Goal: Task Accomplishment & Management: Use online tool/utility

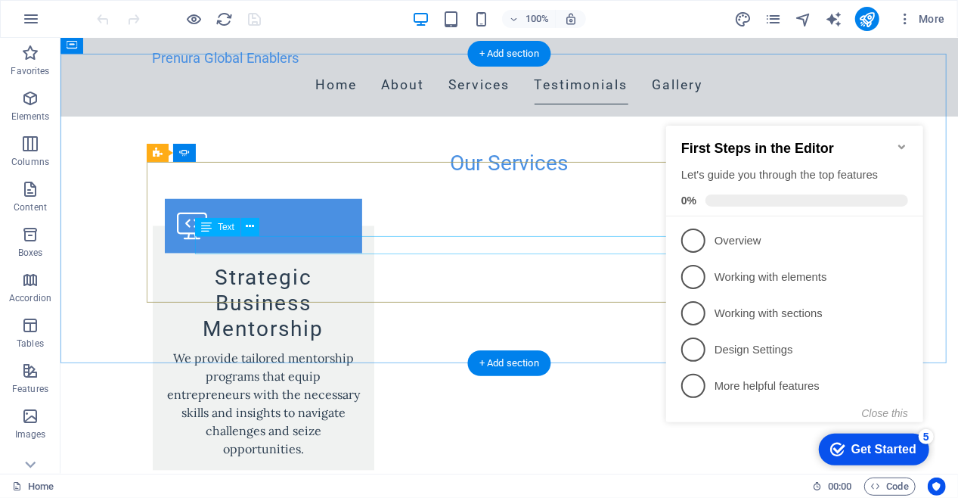
scroll to position [1374, 0]
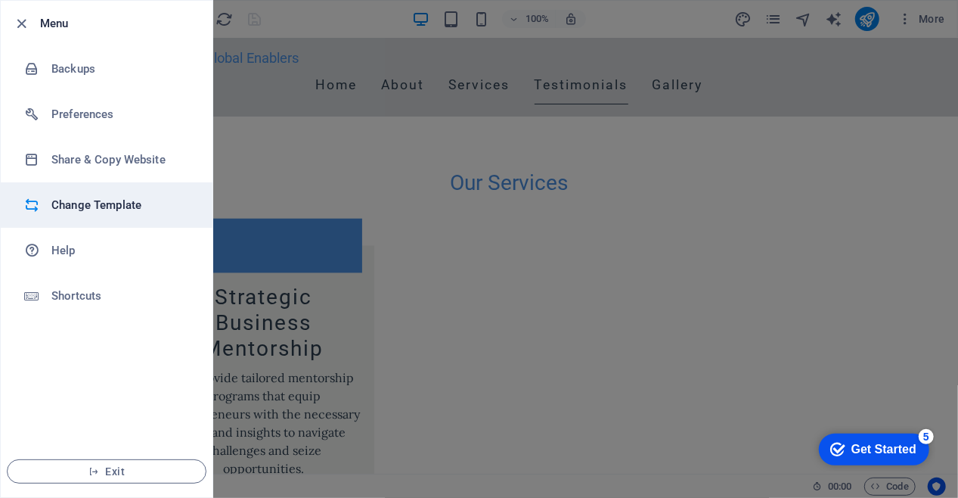
click at [103, 197] on h6 "Change Template" at bounding box center [121, 205] width 140 height 18
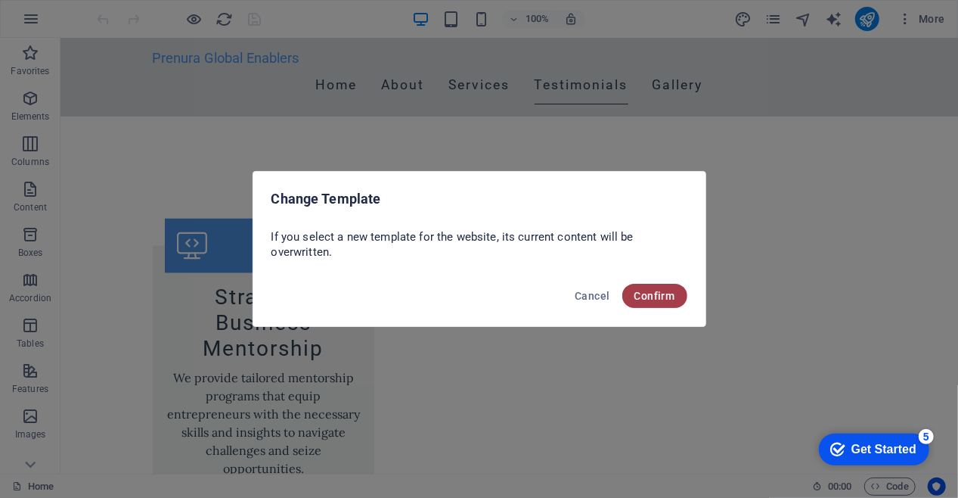
click at [664, 294] on span "Confirm" at bounding box center [655, 296] width 41 height 12
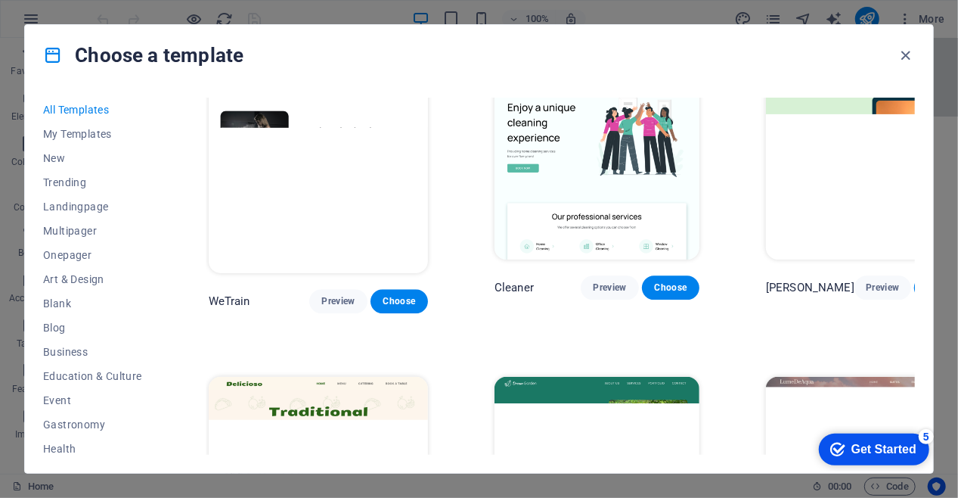
scroll to position [1891, 0]
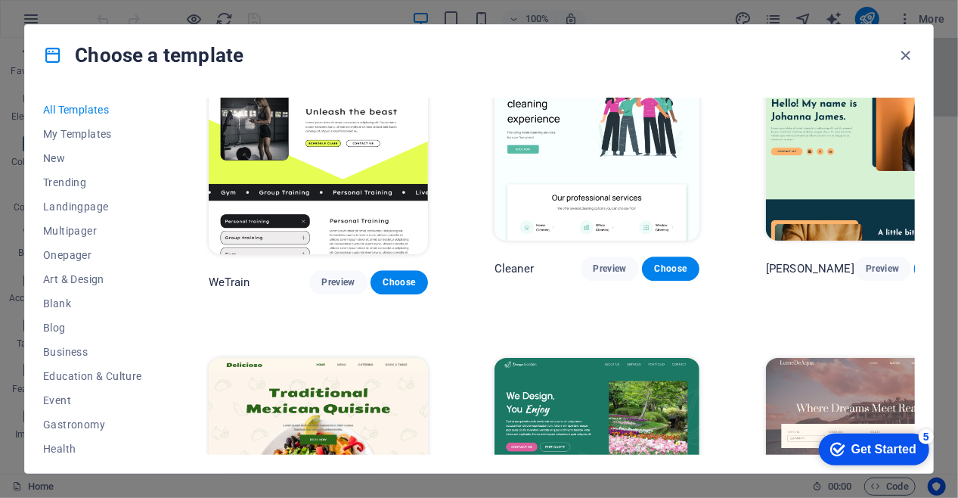
drag, startPoint x: 610, startPoint y: 242, endPoint x: 596, endPoint y: 244, distance: 13.8
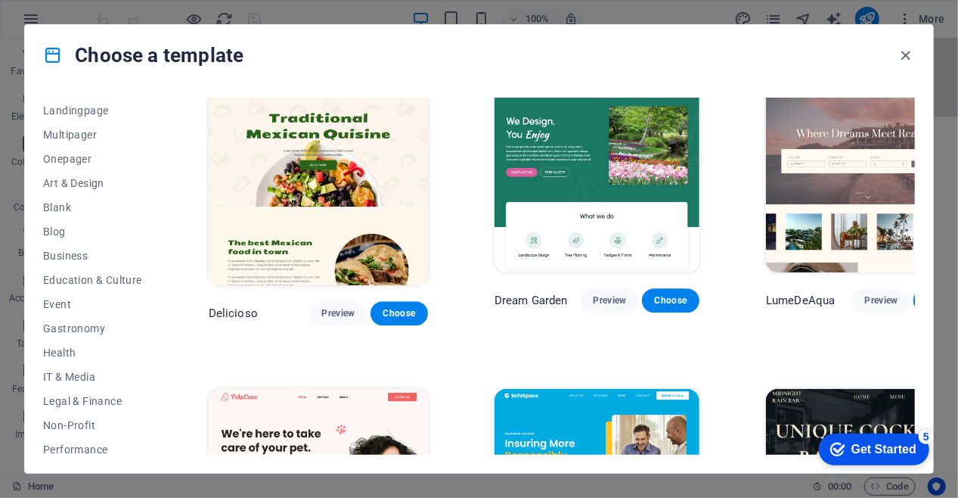
scroll to position [2118, 0]
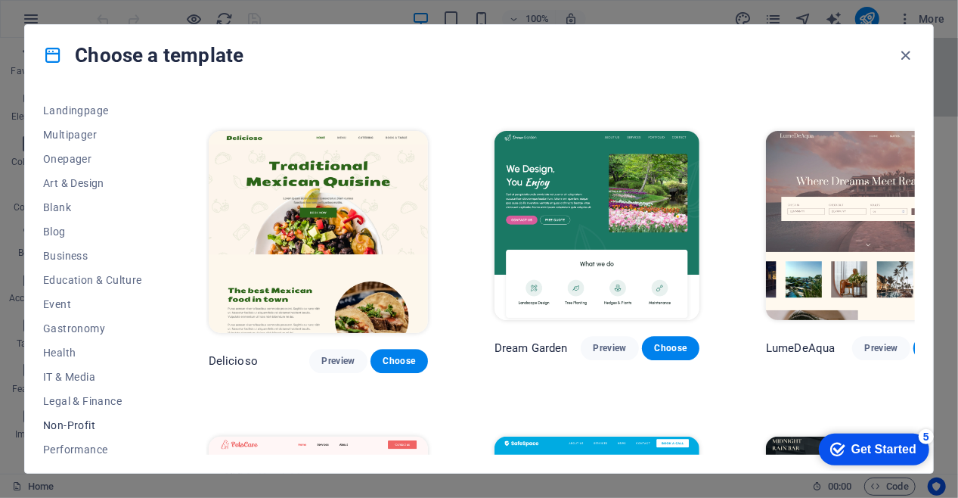
click at [69, 425] on span "Non-Profit" at bounding box center [92, 425] width 99 height 12
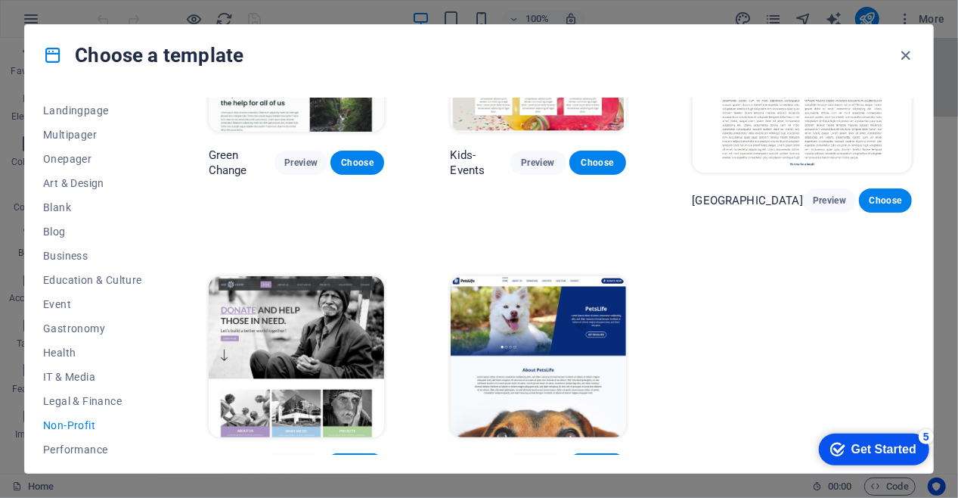
scroll to position [142, 0]
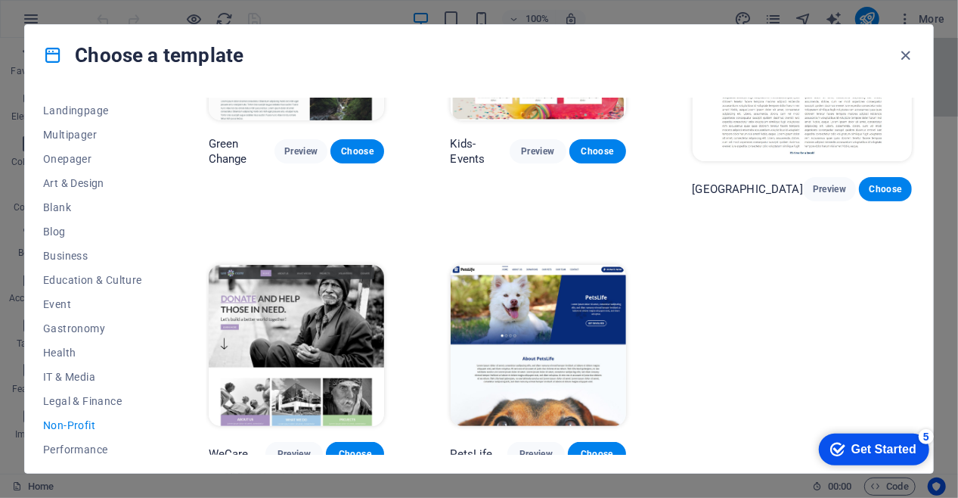
drag, startPoint x: 916, startPoint y: 376, endPoint x: 908, endPoint y: 347, distance: 29.7
click at [908, 347] on div "All Templates My Templates New Trending Landingpage Multipager Onepager Art & D…" at bounding box center [479, 278] width 908 height 387
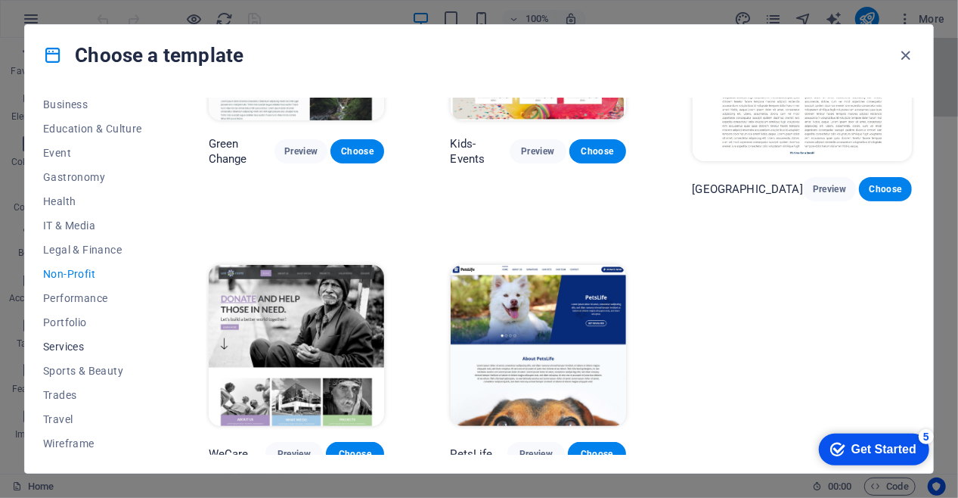
click at [58, 344] on span "Services" at bounding box center [92, 346] width 99 height 12
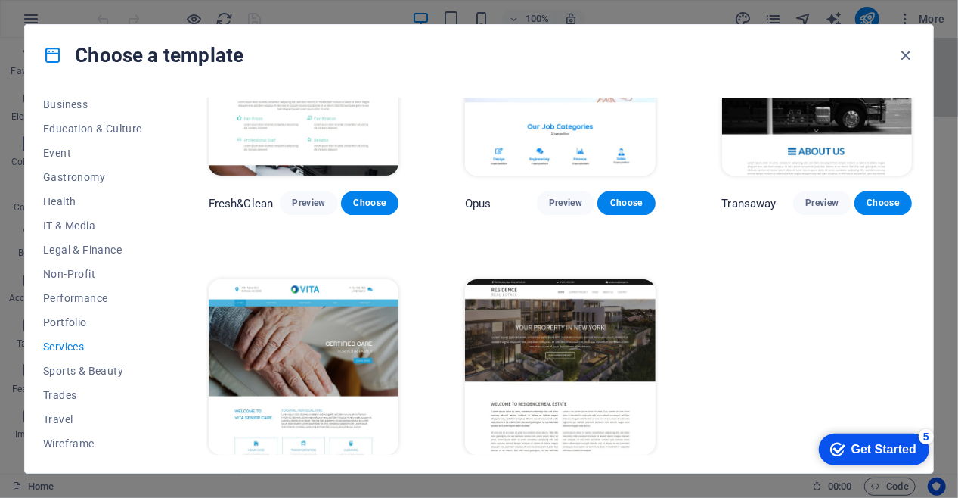
scroll to position [1540, 0]
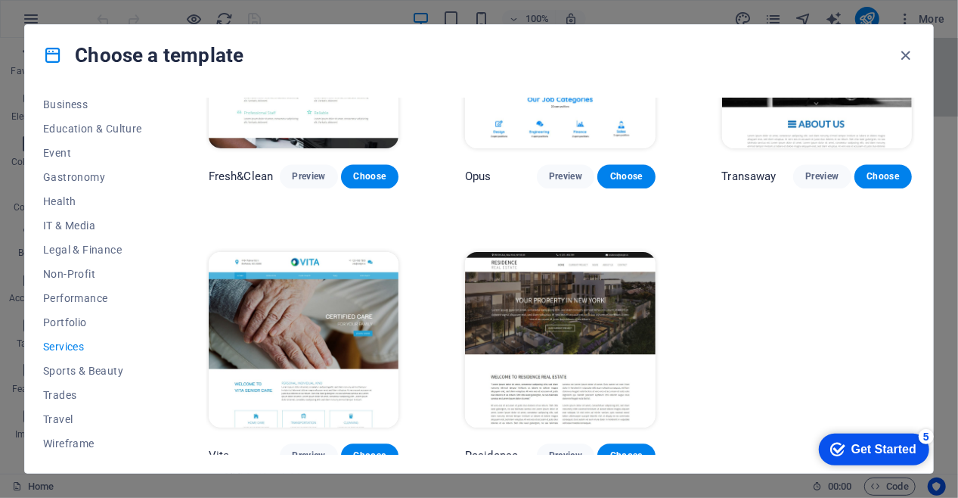
click at [289, 268] on img at bounding box center [304, 339] width 190 height 175
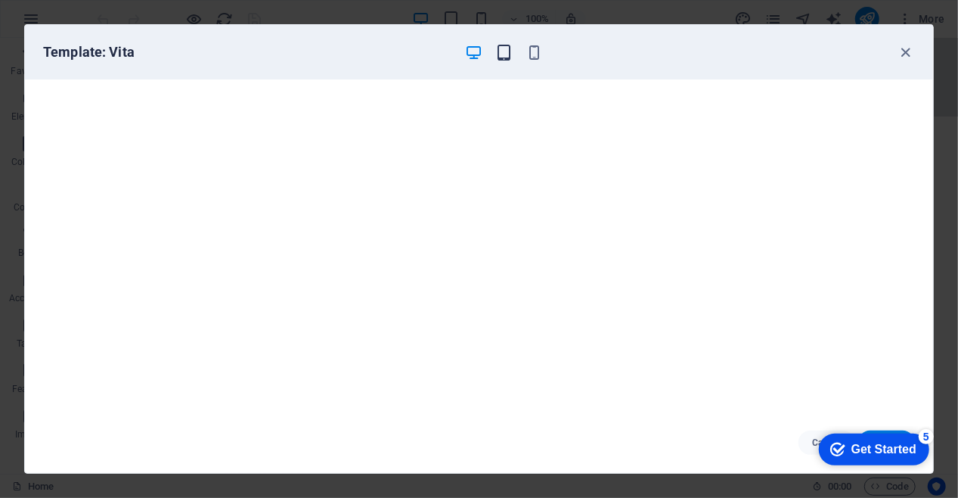
click at [501, 57] on icon "button" at bounding box center [503, 52] width 17 height 17
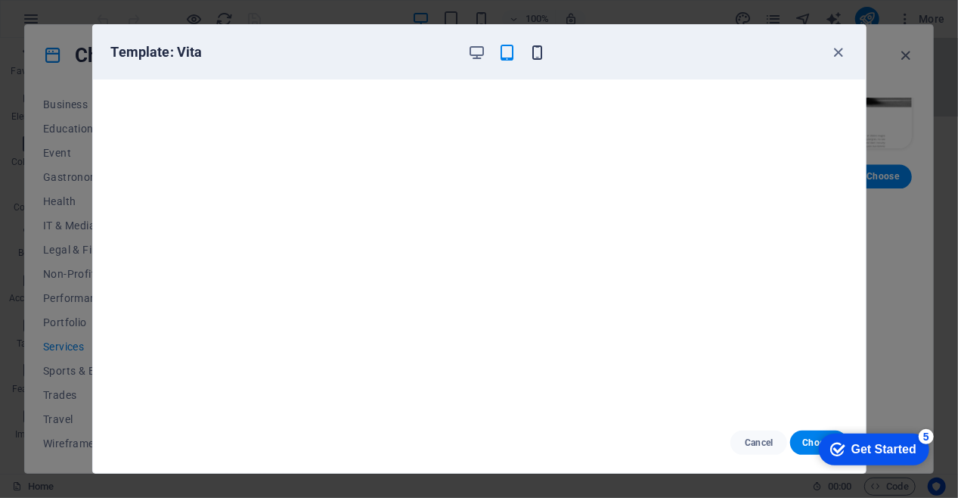
click at [536, 54] on icon "button" at bounding box center [537, 52] width 17 height 17
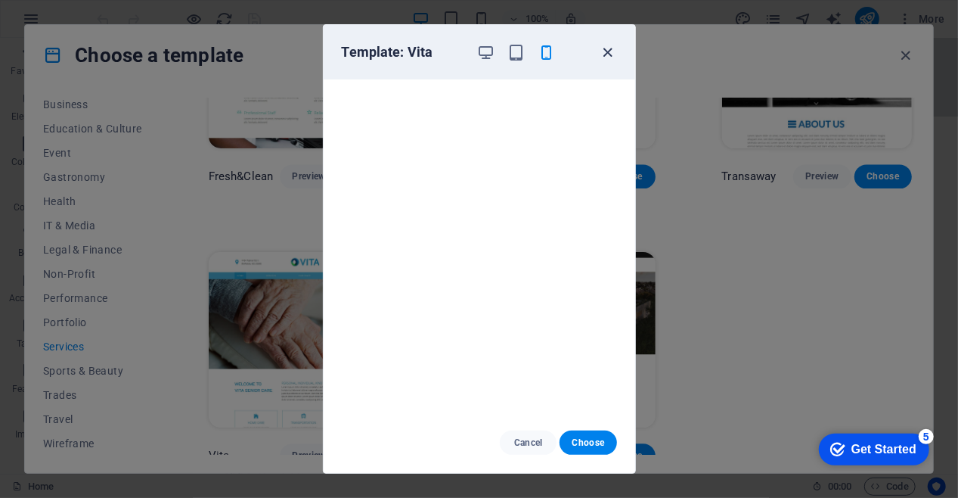
click at [604, 53] on icon "button" at bounding box center [607, 52] width 17 height 17
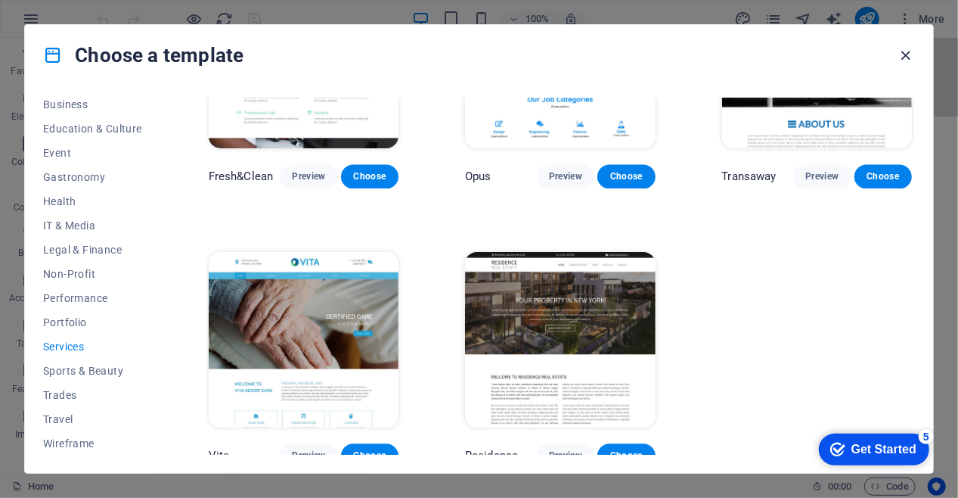
click at [899, 51] on icon "button" at bounding box center [906, 55] width 17 height 17
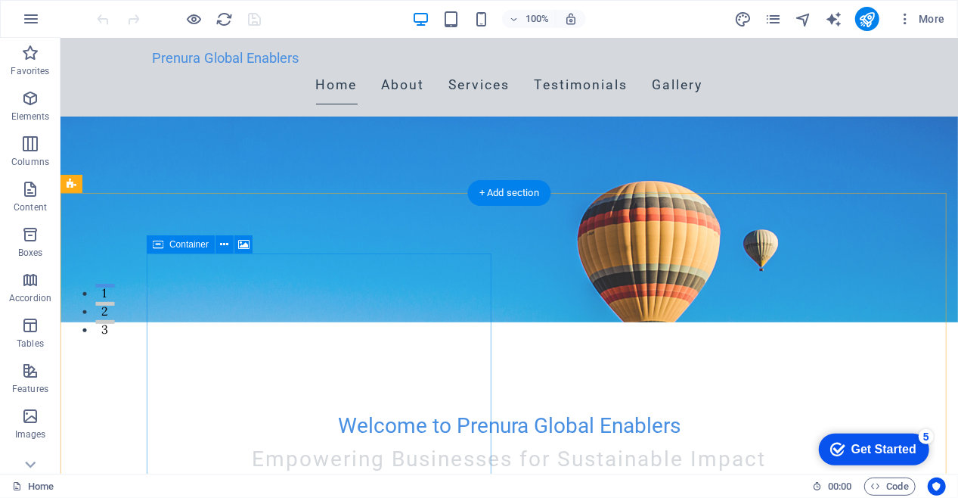
scroll to position [0, 0]
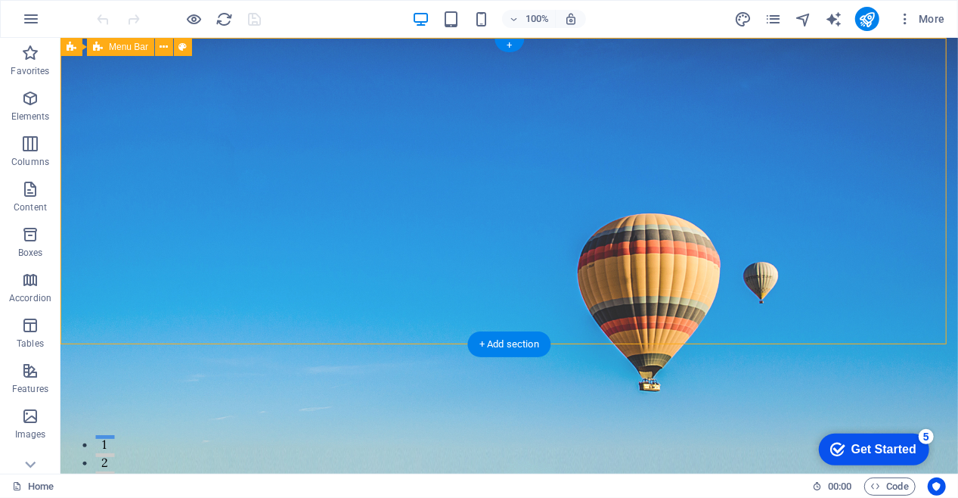
click at [913, 441] on div "Prenura Global Enablers Home About Services Testimonials Gallery" at bounding box center [509, 480] width 898 height 79
click at [912, 441] on div "Prenura Global Enablers Home About Services Testimonials Gallery" at bounding box center [509, 480] width 898 height 79
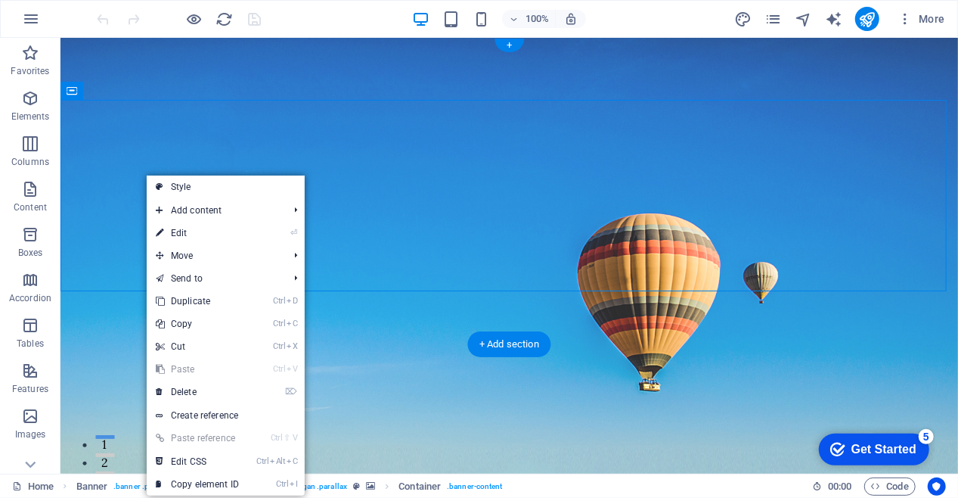
drag, startPoint x: 105, startPoint y: 141, endPoint x: 200, endPoint y: 191, distance: 106.9
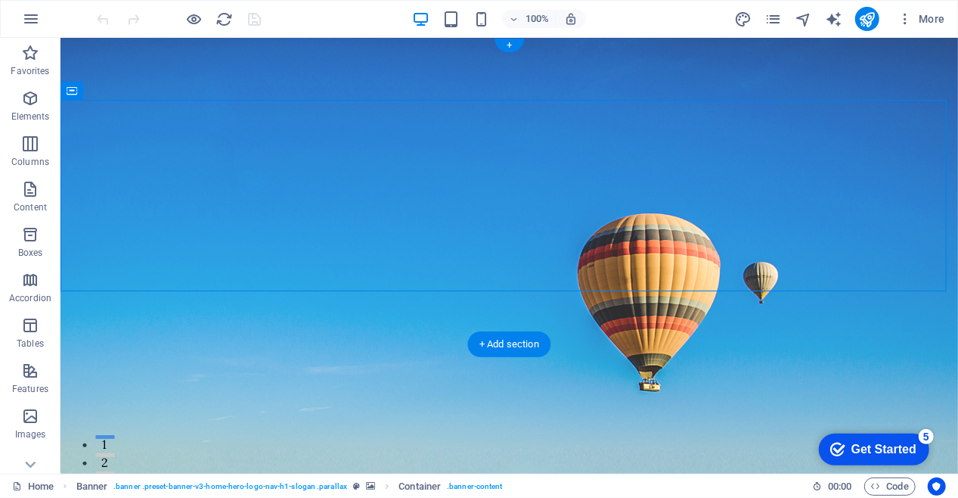
click at [186, 321] on figure at bounding box center [509, 255] width 898 height 436
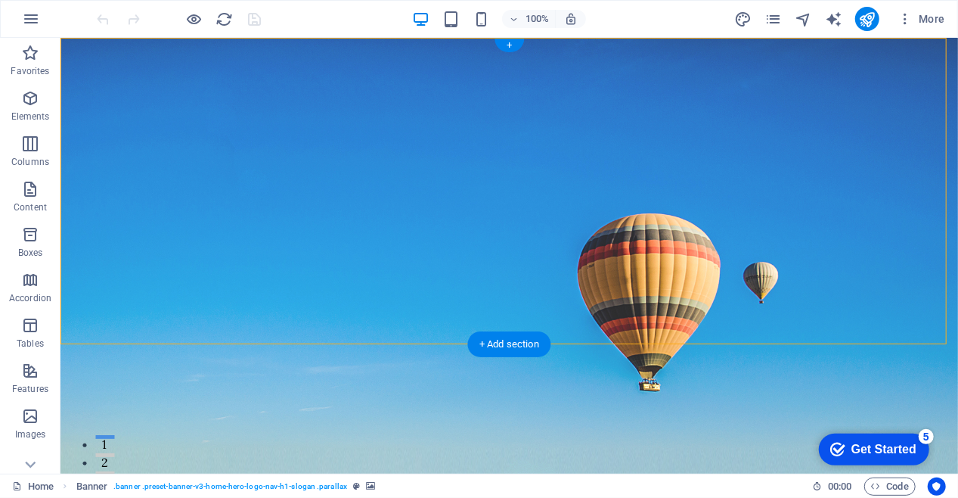
click at [181, 324] on figure at bounding box center [509, 255] width 898 height 436
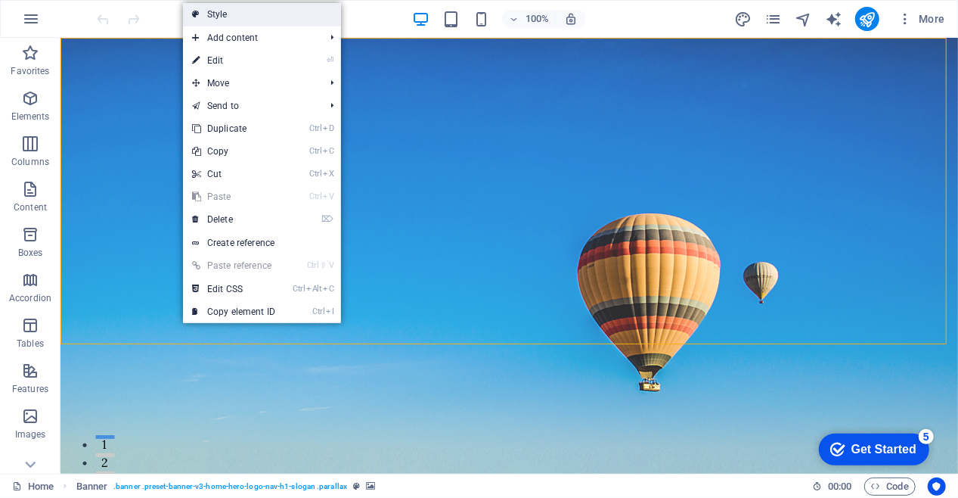
click at [236, 17] on link "Style" at bounding box center [262, 14] width 158 height 23
select select "preset-banner-v3-home-hero-logo-nav-h1-slogan"
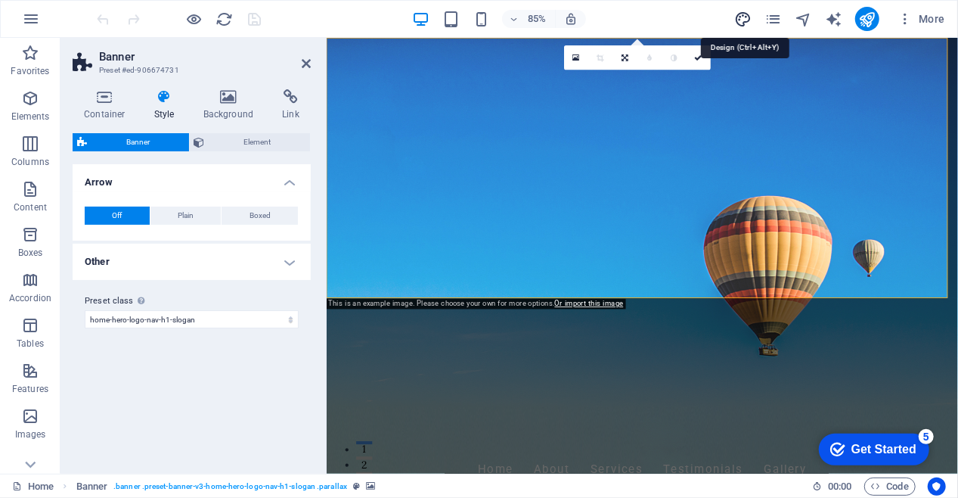
click at [735, 492] on icon "design" at bounding box center [386, 501] width 703 height 18
select select "px"
select select "200"
select select "px"
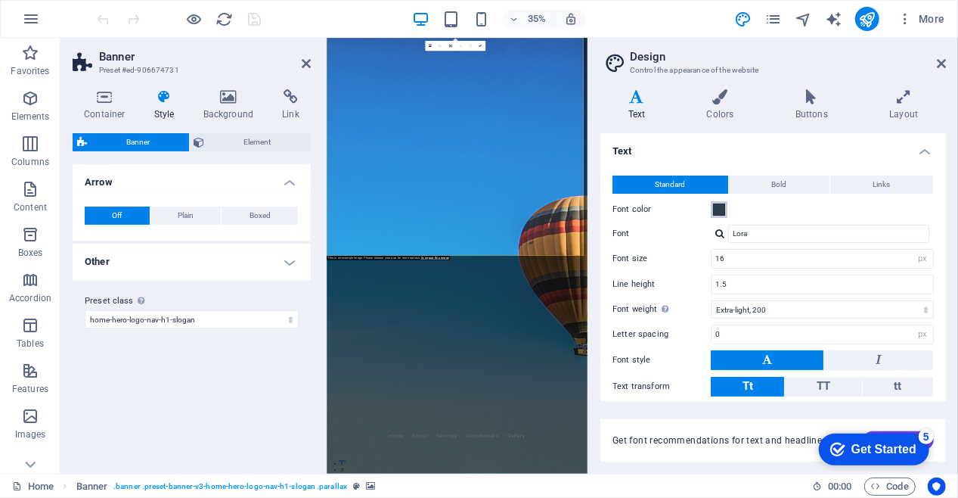
click at [719, 210] on span at bounding box center [719, 209] width 12 height 12
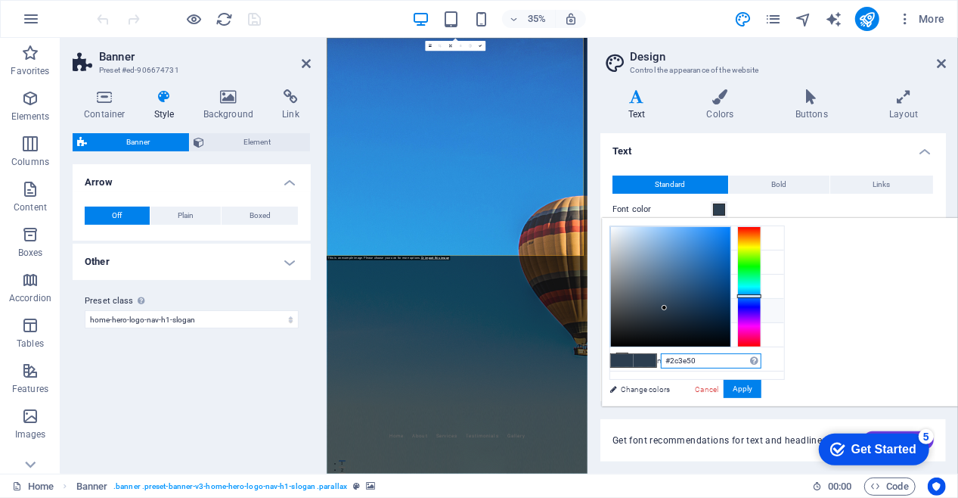
drag, startPoint x: 903, startPoint y: 359, endPoint x: 831, endPoint y: 353, distance: 72.9
click at [769, 353] on div "#2c3e50 Supported formats #0852ed rgb(8, 82, 237) rgba(8, 82, 237, 90%) hsv(221…" at bounding box center [685, 422] width 167 height 407
paste input "00578F"
type input "#00578f"
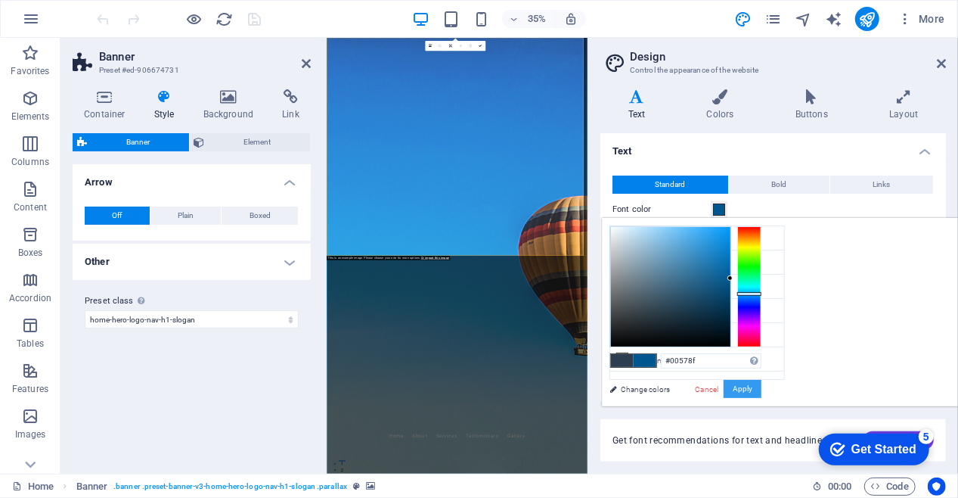
click at [762, 388] on button "Apply" at bounding box center [743, 389] width 38 height 18
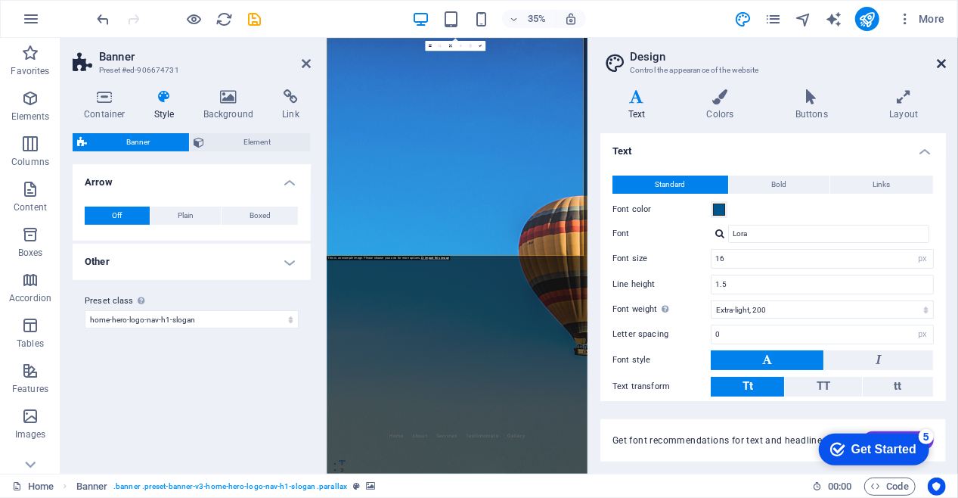
click at [946, 63] on icon at bounding box center [941, 63] width 9 height 12
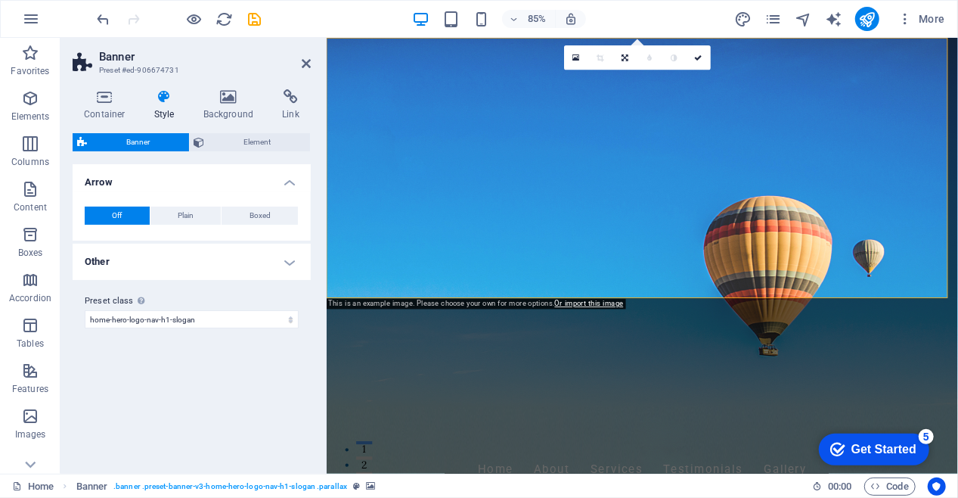
click at [958, 324] on figure at bounding box center [697, 294] width 743 height 513
click at [958, 336] on figure at bounding box center [697, 294] width 743 height 513
click at [581, 305] on link "Or import this image" at bounding box center [589, 304] width 69 height 8
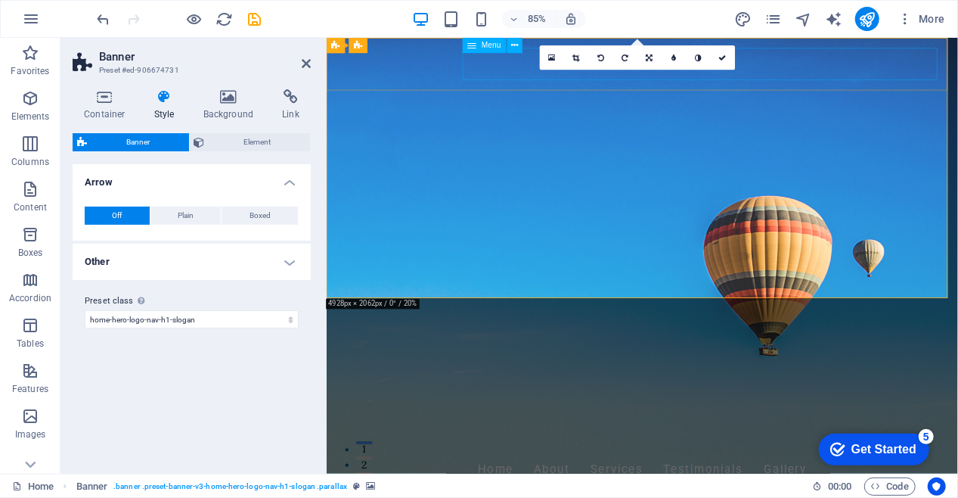
click at [219, 98] on icon at bounding box center [228, 96] width 73 height 15
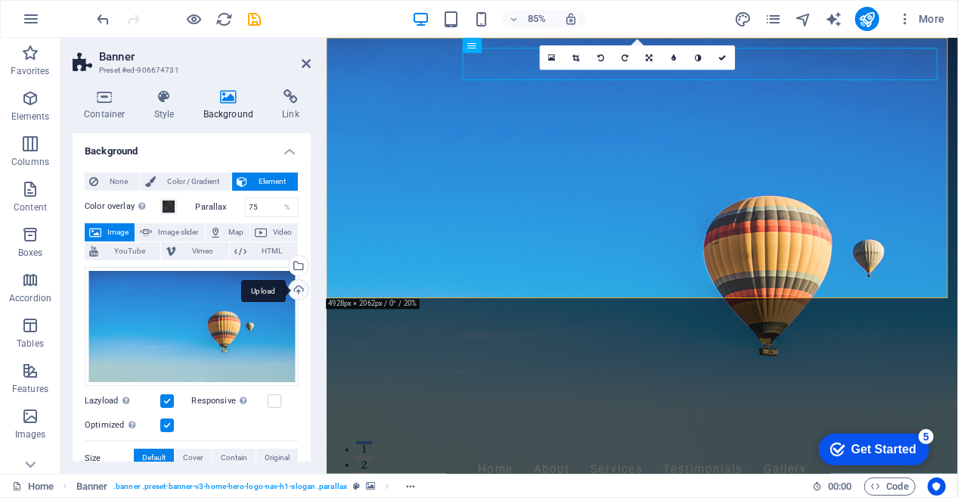
click at [293, 288] on div "Upload" at bounding box center [297, 291] width 23 height 23
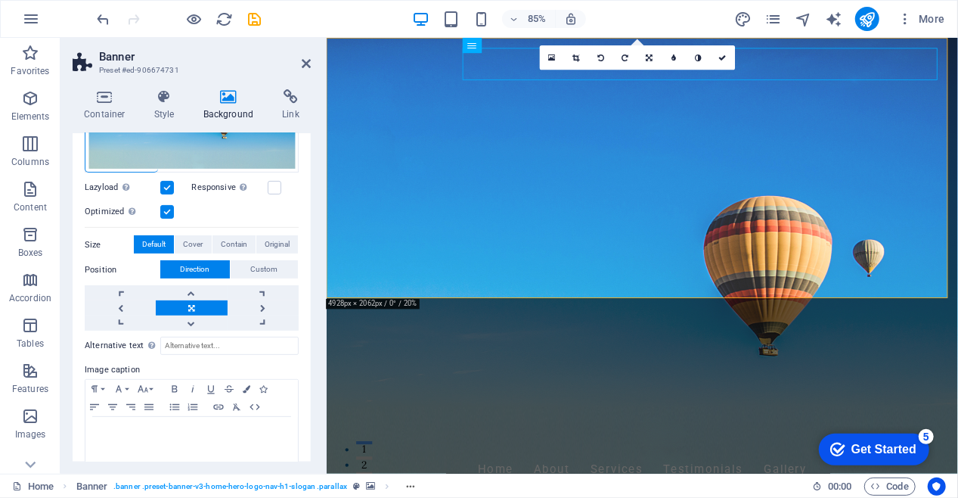
scroll to position [225, 0]
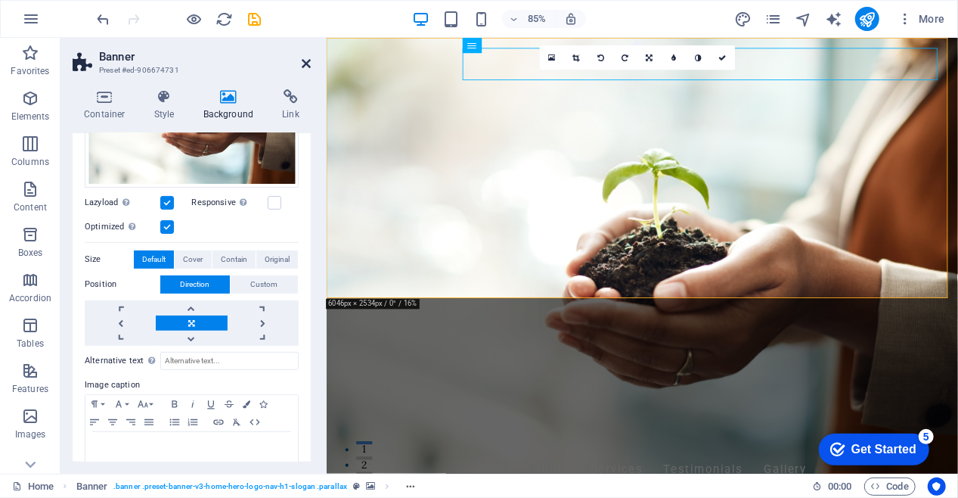
click at [305, 60] on icon at bounding box center [306, 63] width 9 height 12
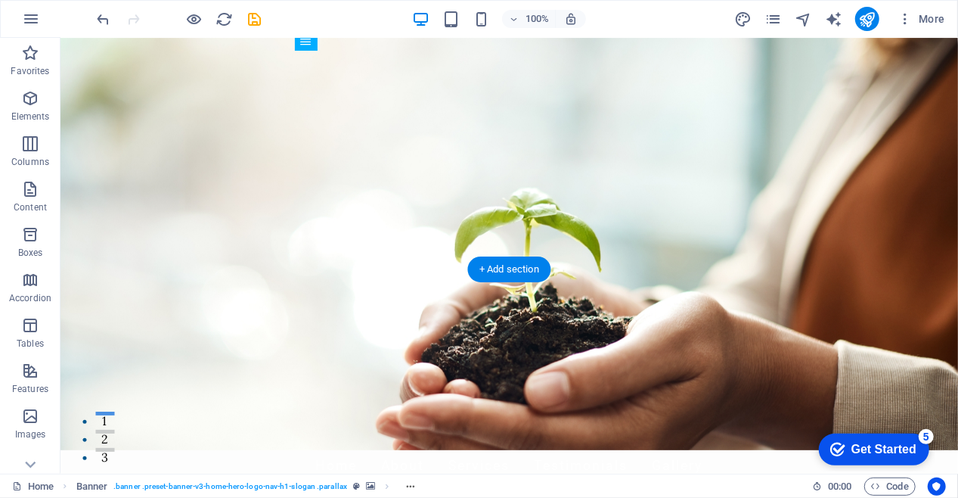
scroll to position [0, 0]
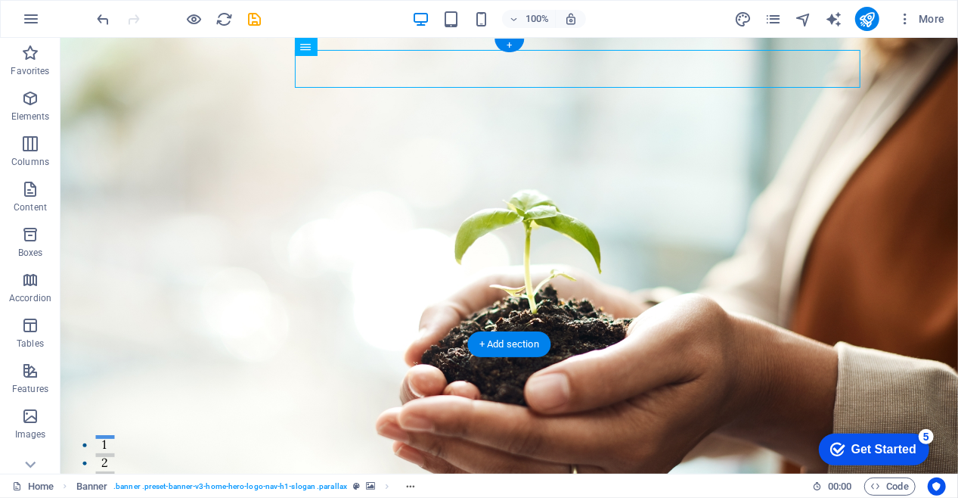
click at [98, 315] on figure at bounding box center [509, 255] width 898 height 436
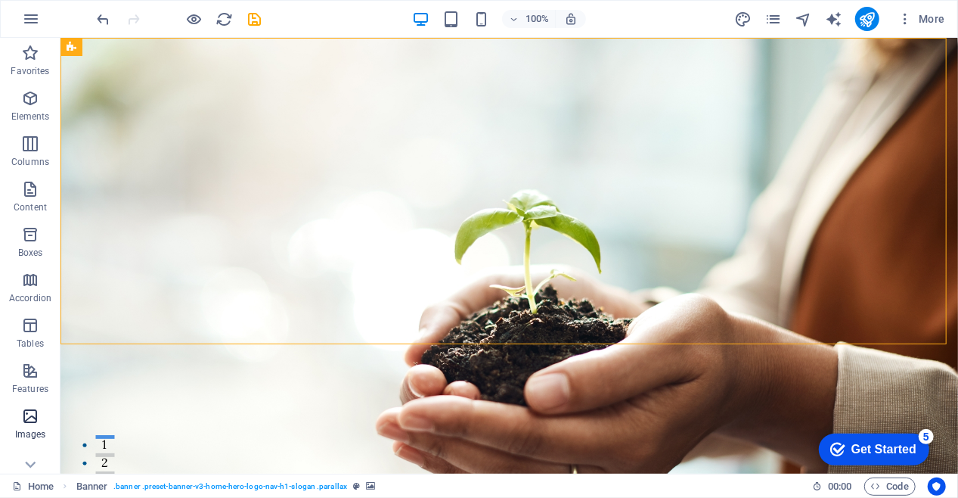
click at [33, 417] on icon "button" at bounding box center [30, 416] width 18 height 18
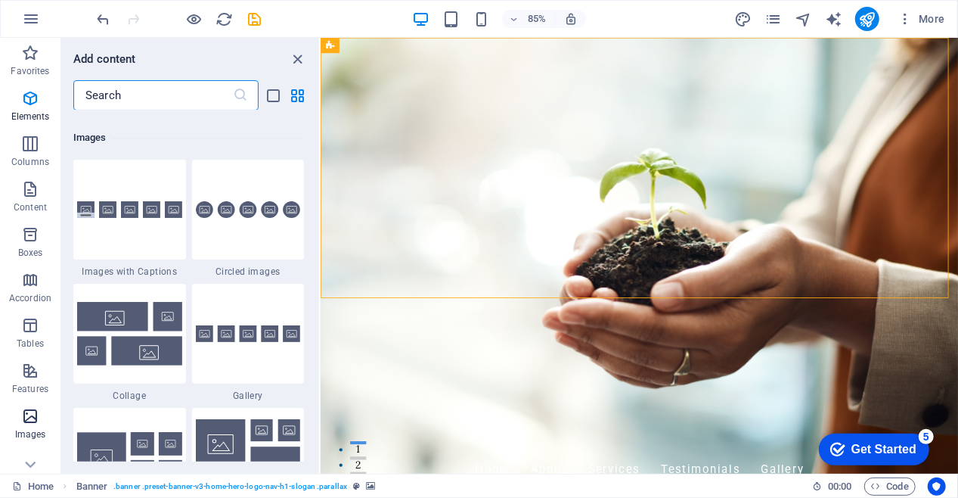
scroll to position [7670, 0]
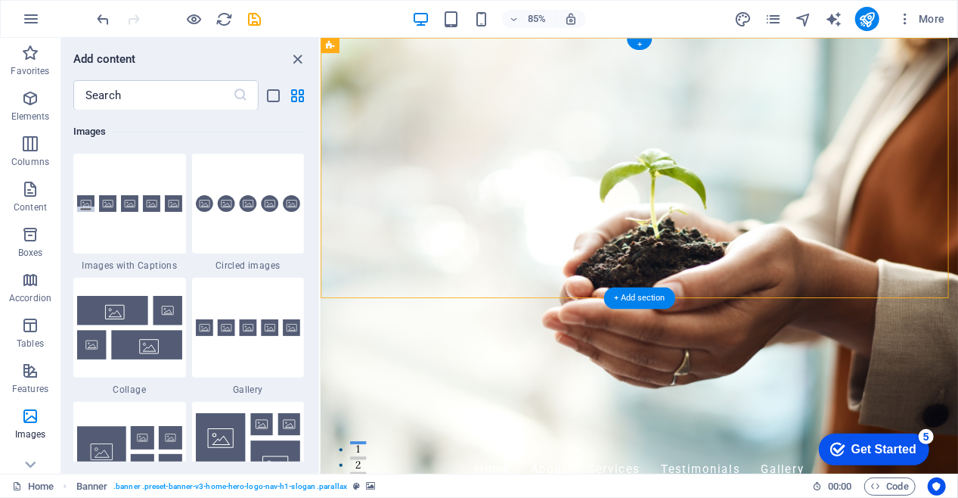
click at [958, 331] on figure at bounding box center [695, 294] width 750 height 513
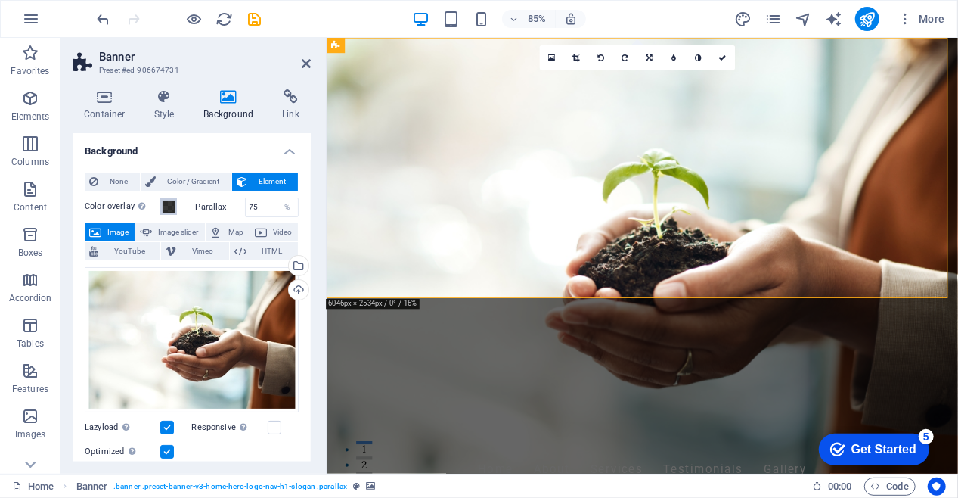
click at [169, 206] on span at bounding box center [169, 206] width 12 height 12
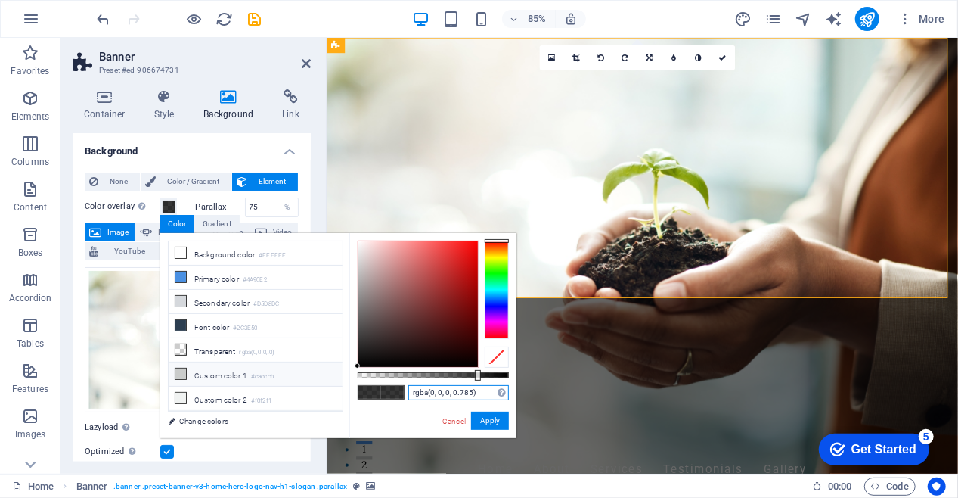
drag, startPoint x: 487, startPoint y: 393, endPoint x: 337, endPoint y: 377, distance: 150.6
click at [337, 377] on div "less Background color #FFFFFF Primary color #4A90E2 Secondary color #D5D8DC Fon…" at bounding box center [338, 335] width 356 height 205
paste input "00578F"
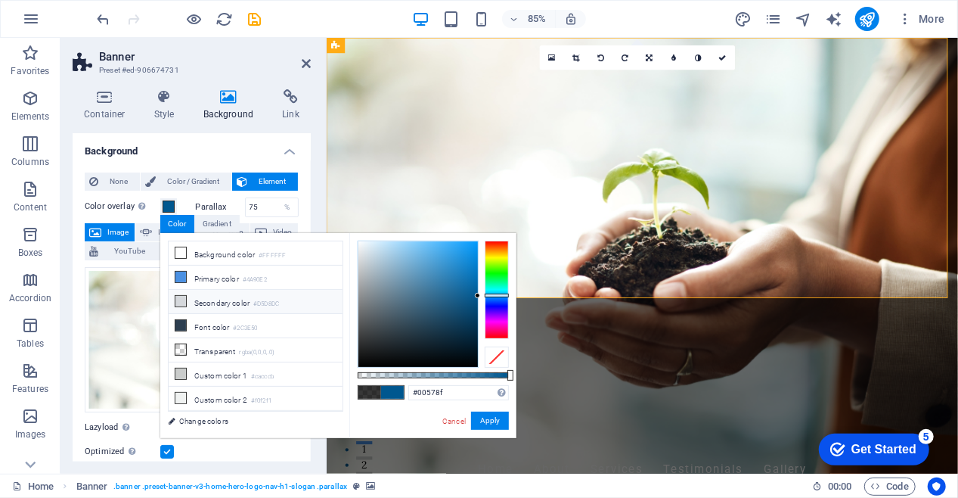
click at [183, 296] on icon at bounding box center [180, 301] width 11 height 11
type input "#d5d8dc"
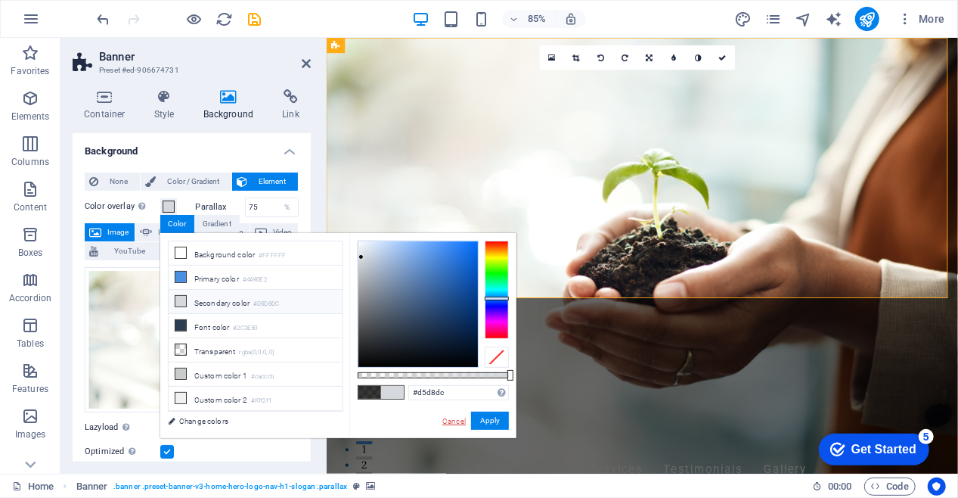
click at [449, 418] on link "Cancel" at bounding box center [454, 420] width 26 height 11
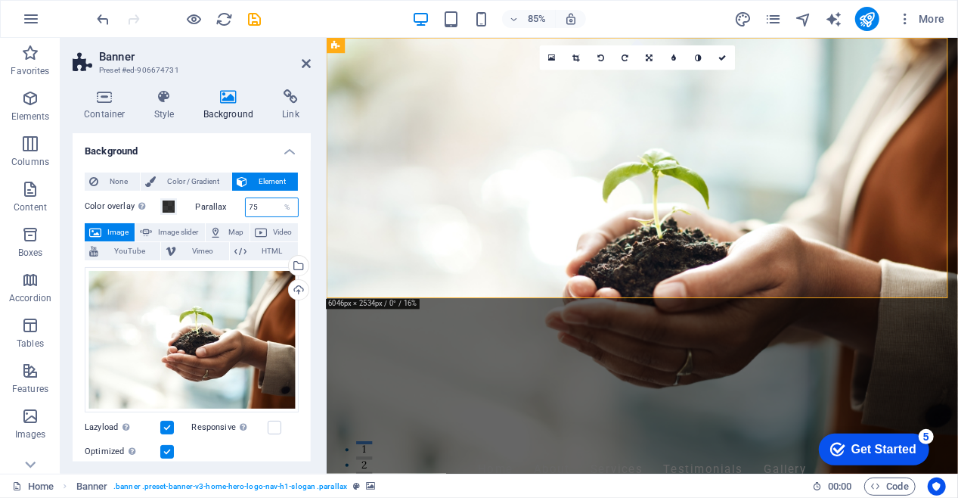
click at [272, 204] on input "75" at bounding box center [272, 207] width 53 height 18
drag, startPoint x: 263, startPoint y: 209, endPoint x: 242, endPoint y: 210, distance: 21.2
click at [242, 210] on div "Parallax 75 %" at bounding box center [248, 207] width 104 height 20
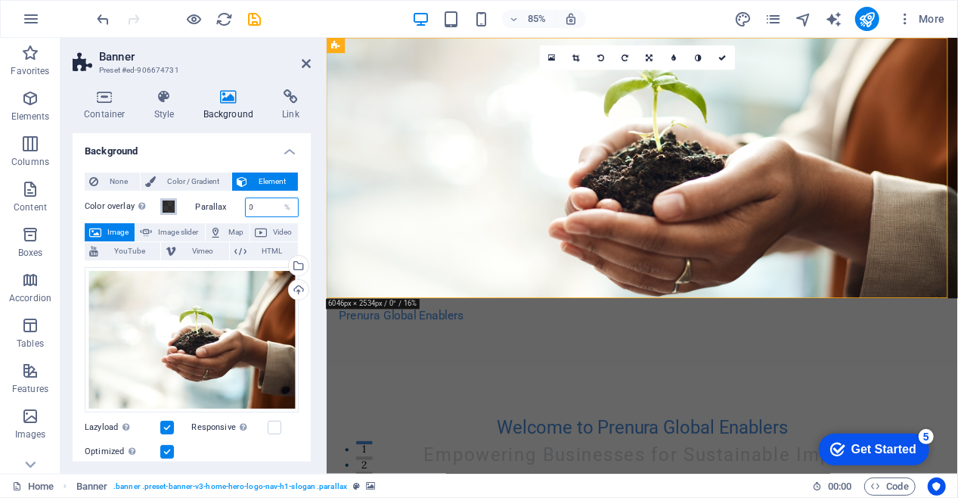
type input "0"
click at [171, 208] on span at bounding box center [169, 206] width 12 height 12
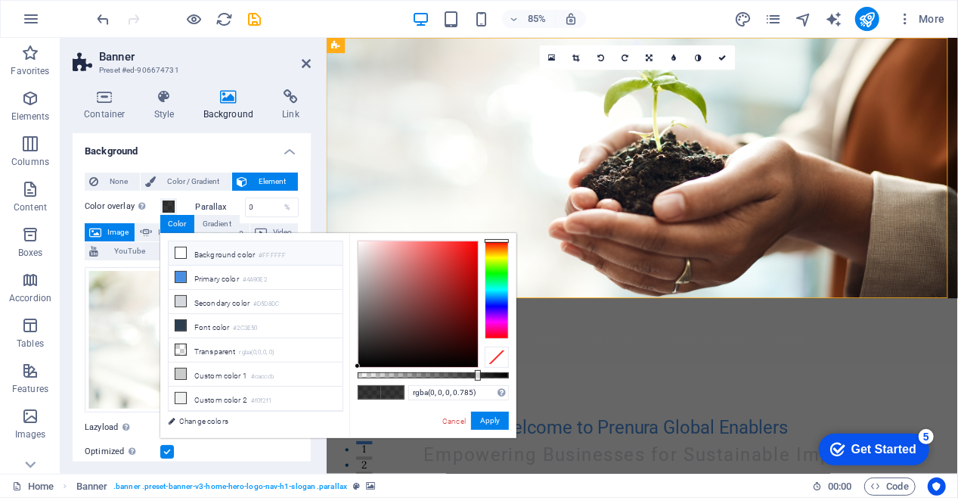
click at [185, 252] on icon at bounding box center [180, 252] width 11 height 11
drag, startPoint x: 251, startPoint y: 206, endPoint x: 231, endPoint y: 210, distance: 20.2
click at [231, 210] on div "Parallax 0 %" at bounding box center [248, 207] width 104 height 20
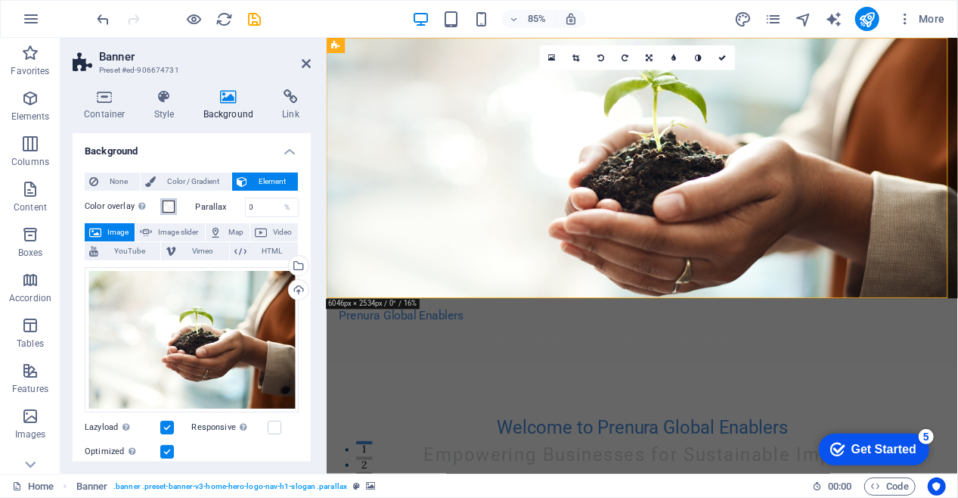
click at [167, 205] on span at bounding box center [169, 206] width 12 height 12
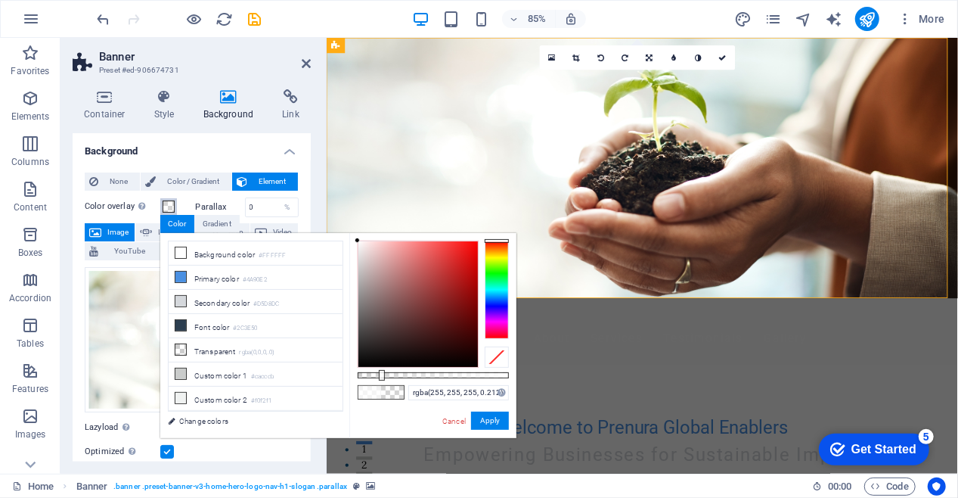
type input "rgba(255, 255, 255, 0.217)"
drag, startPoint x: 477, startPoint y: 374, endPoint x: 390, endPoint y: 376, distance: 87.0
click at [390, 376] on div at bounding box center [392, 375] width 6 height 11
click at [487, 419] on button "Apply" at bounding box center [490, 420] width 38 height 18
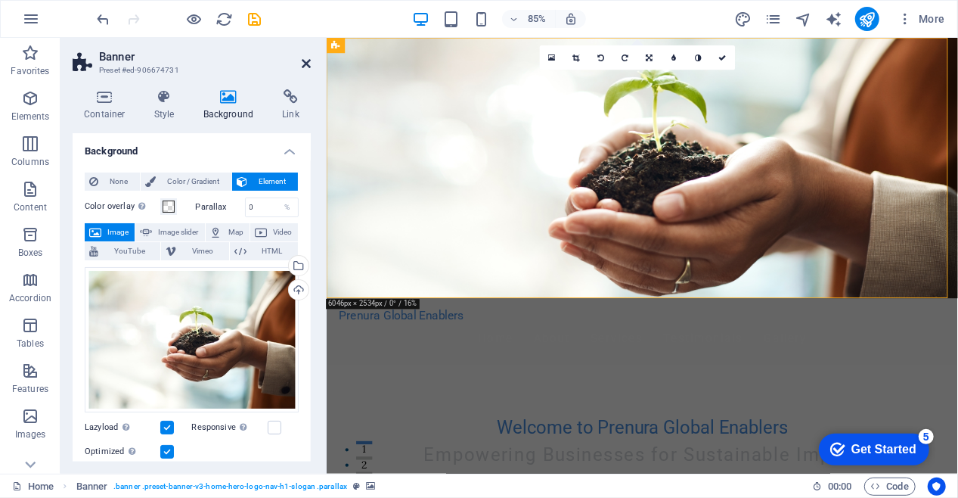
click at [309, 60] on icon at bounding box center [306, 63] width 9 height 12
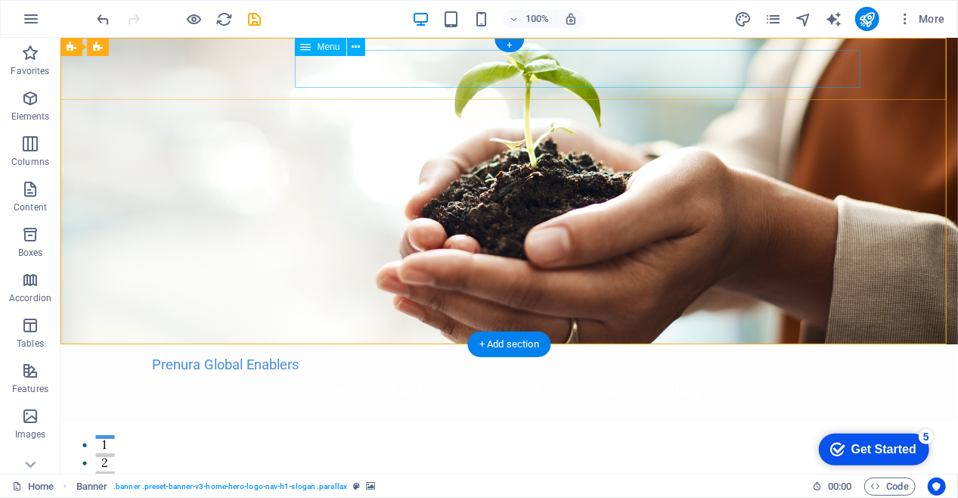
click at [408, 372] on nav "Home About Services Testimonials Gallery" at bounding box center [509, 391] width 714 height 38
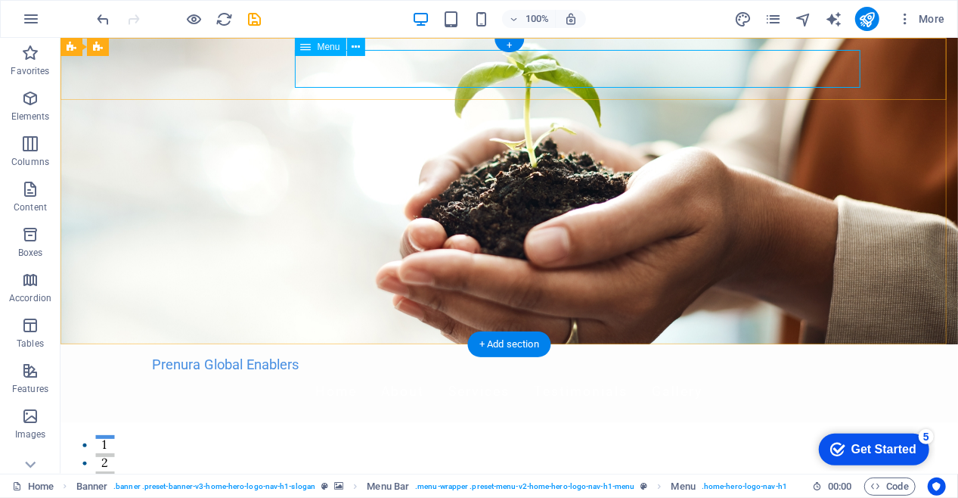
click at [594, 372] on nav "Home About Services Testimonials Gallery" at bounding box center [509, 391] width 714 height 38
select select
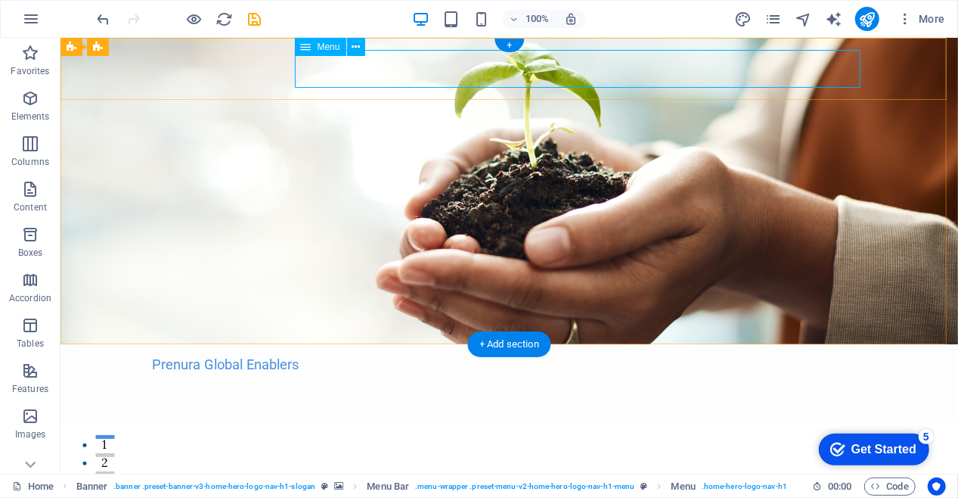
select select
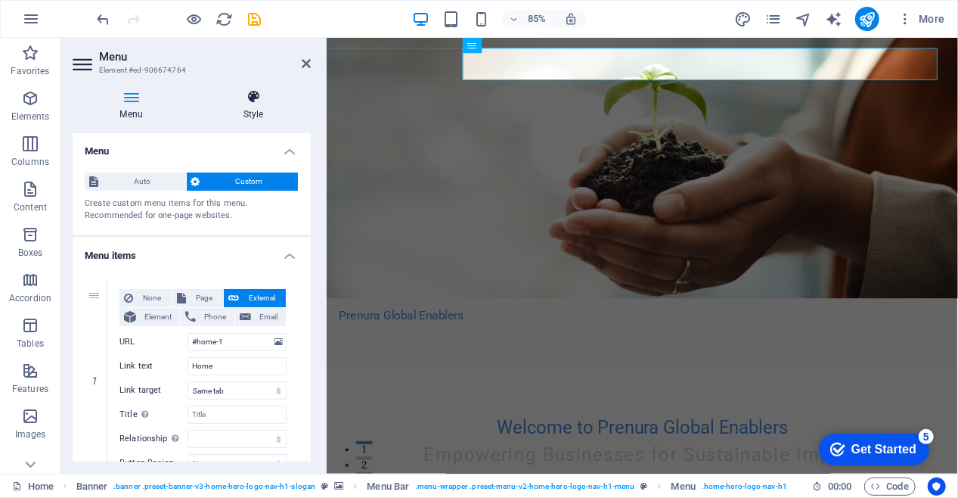
click at [245, 102] on icon at bounding box center [253, 96] width 115 height 15
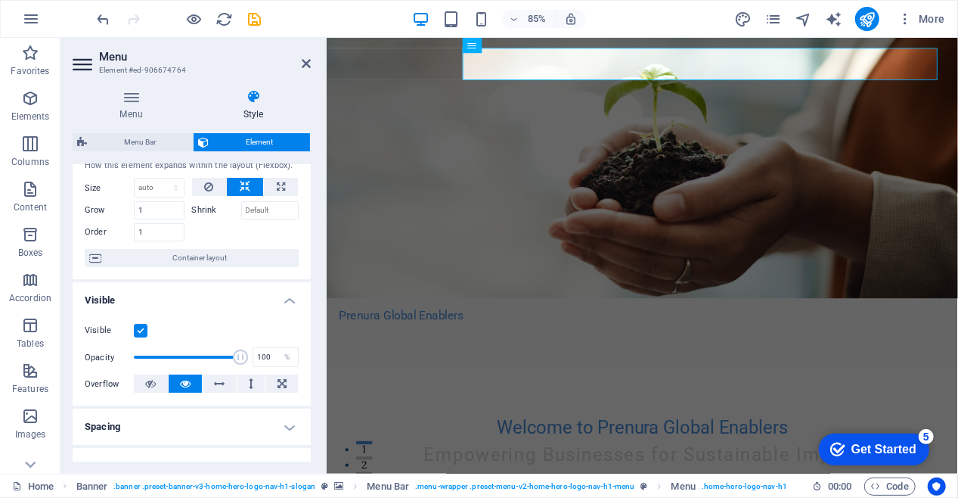
scroll to position [0, 0]
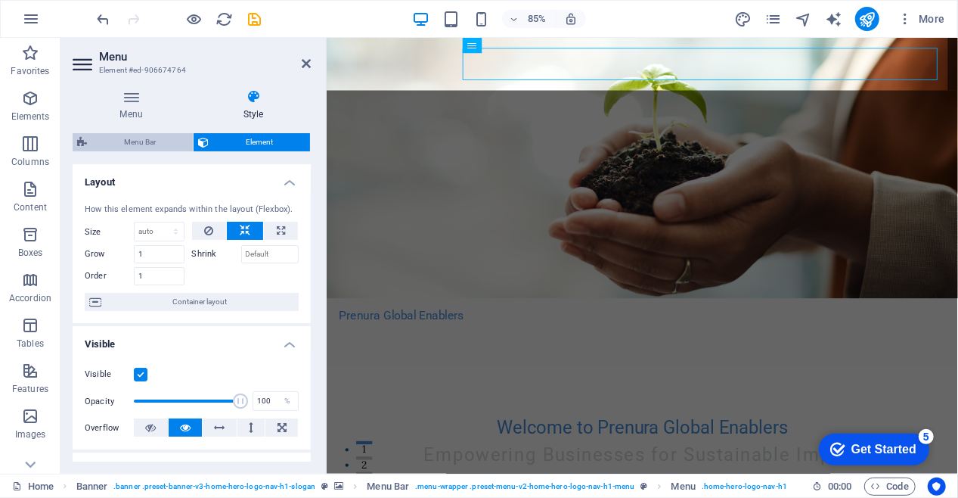
click at [142, 138] on span "Menu Bar" at bounding box center [140, 142] width 97 height 18
select select "rem"
select select "preset-menu-v2-home-hero-logo-nav-h1-menu"
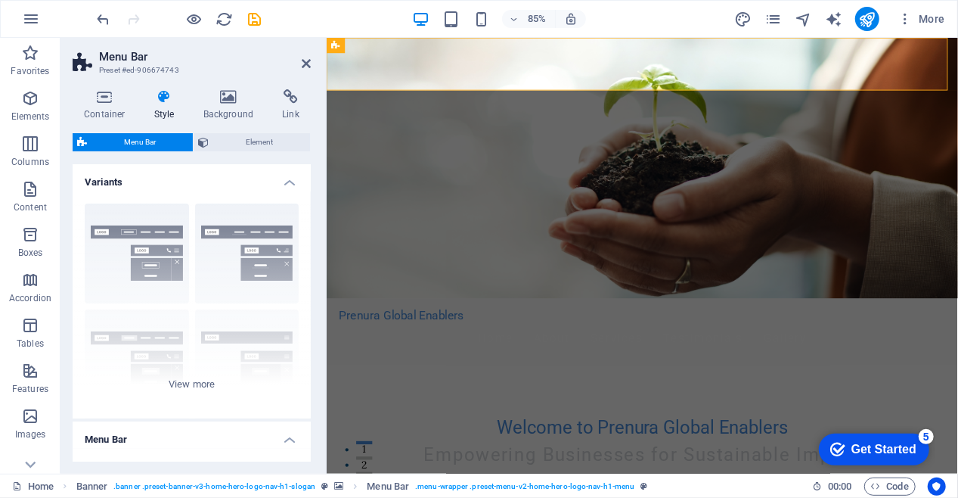
click at [157, 107] on h4 "Style" at bounding box center [167, 105] width 49 height 32
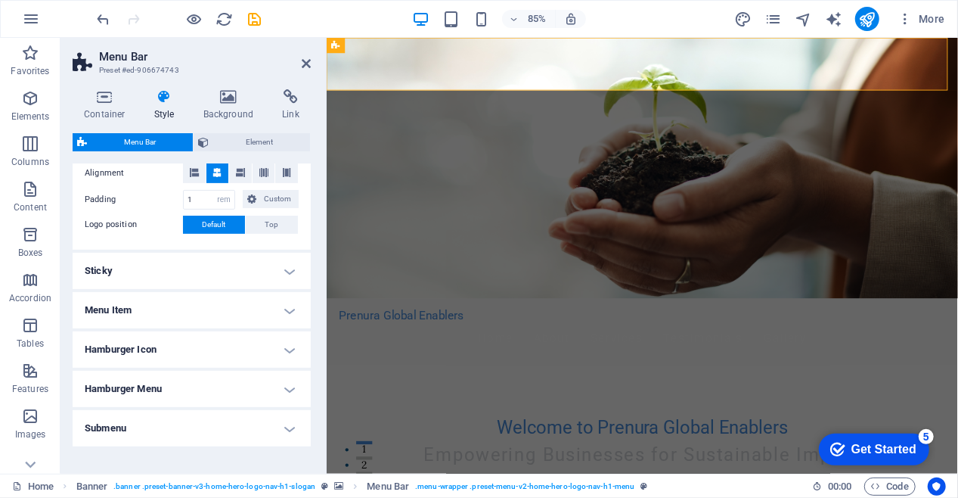
scroll to position [369, 0]
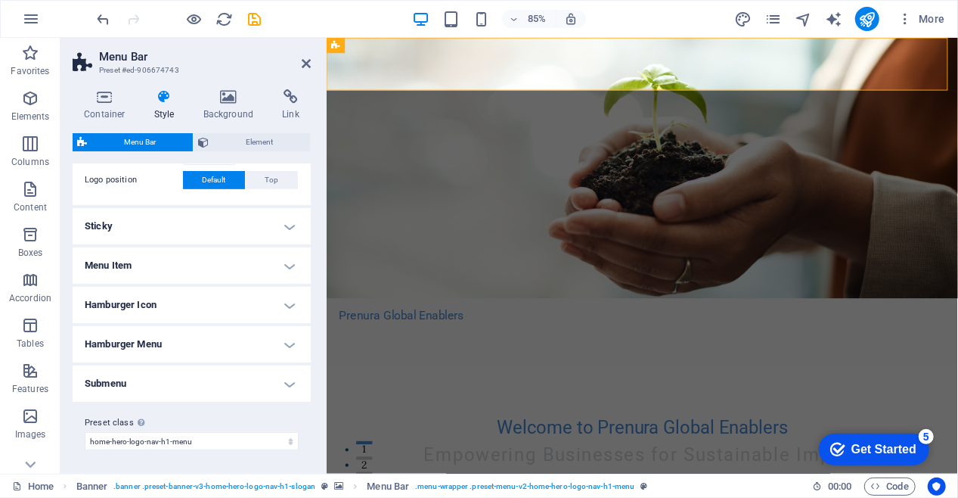
click at [286, 265] on h4 "Menu Item" at bounding box center [192, 265] width 238 height 36
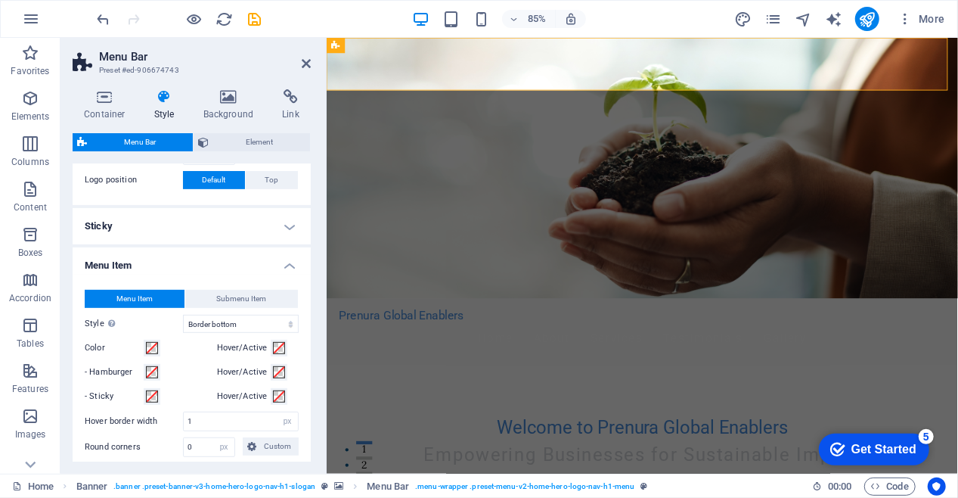
click at [286, 265] on h4 "Menu Item" at bounding box center [192, 260] width 238 height 27
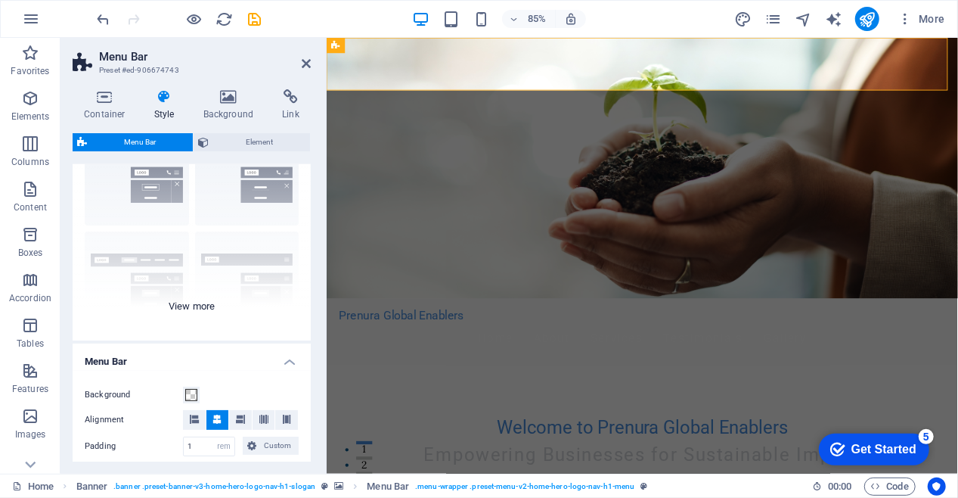
scroll to position [67, 0]
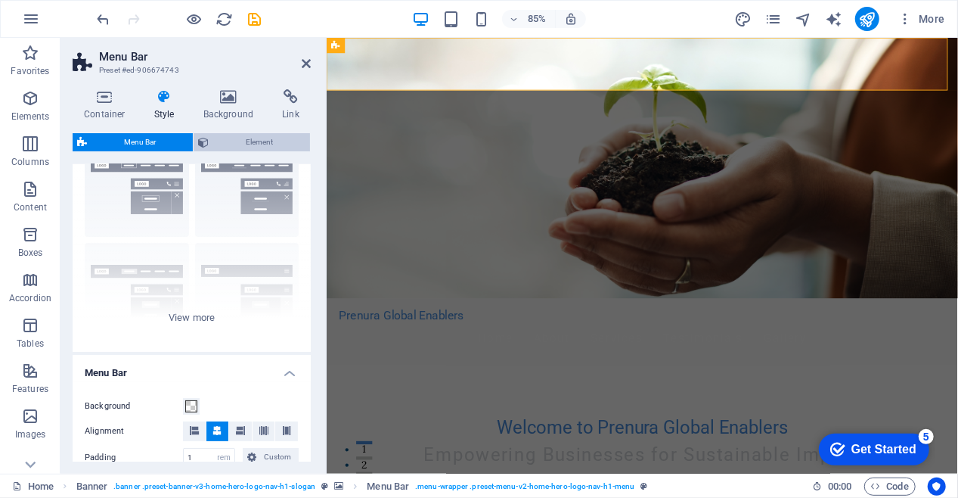
click at [213, 140] on button "Element" at bounding box center [252, 142] width 116 height 18
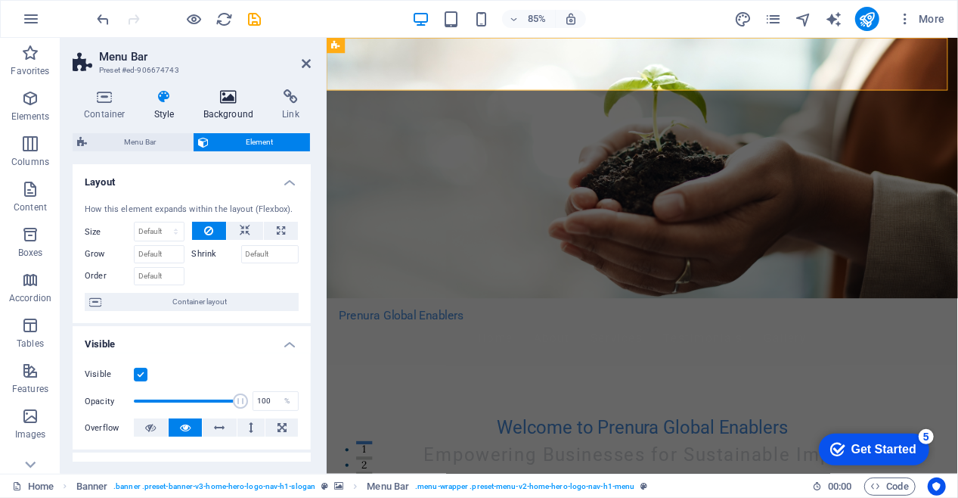
click at [224, 113] on h4 "Background" at bounding box center [231, 105] width 79 height 32
